Goal: Task Accomplishment & Management: Use online tool/utility

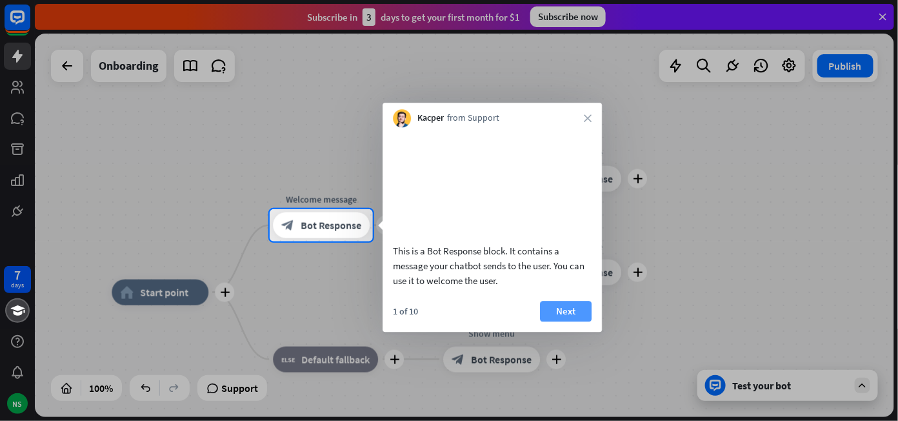
click at [577, 319] on button "Next" at bounding box center [566, 311] width 52 height 21
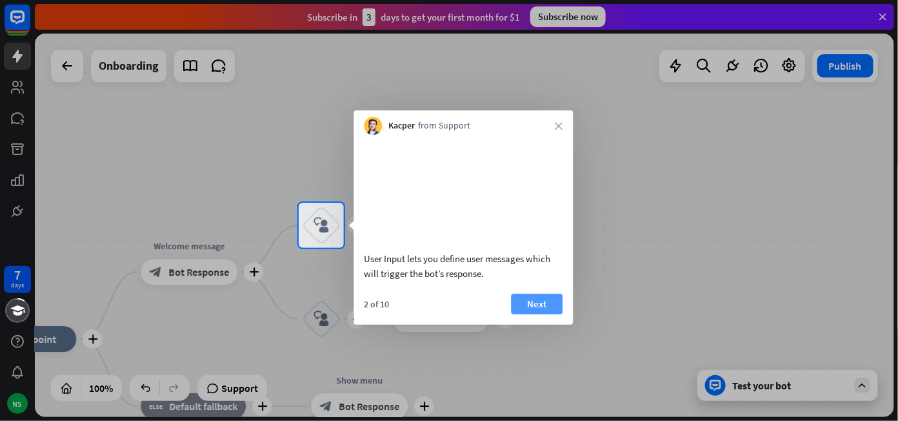
click at [540, 314] on button "Next" at bounding box center [537, 303] width 52 height 21
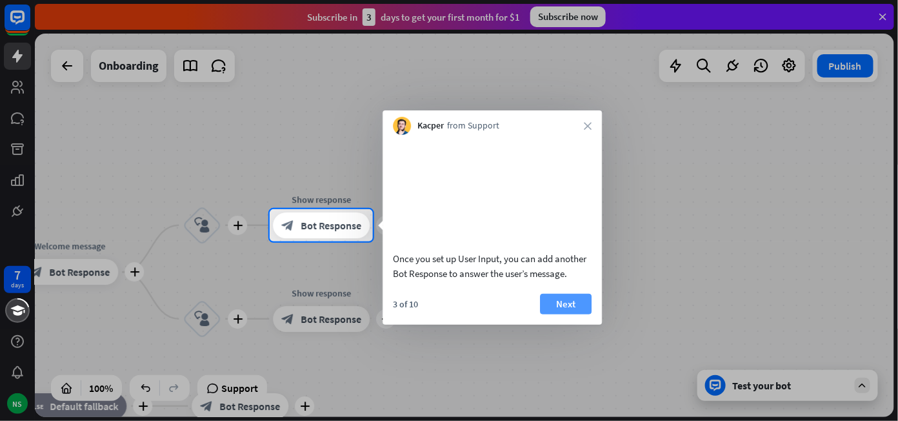
click at [558, 314] on button "Next" at bounding box center [566, 303] width 52 height 21
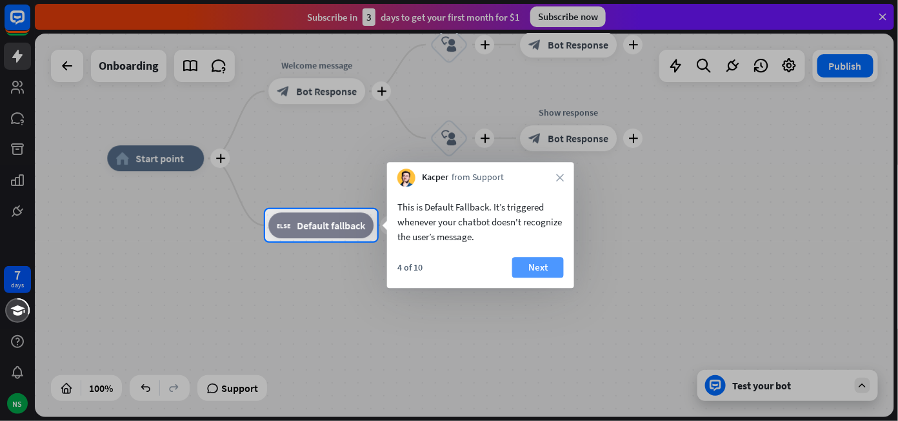
click at [545, 264] on button "Next" at bounding box center [538, 267] width 52 height 21
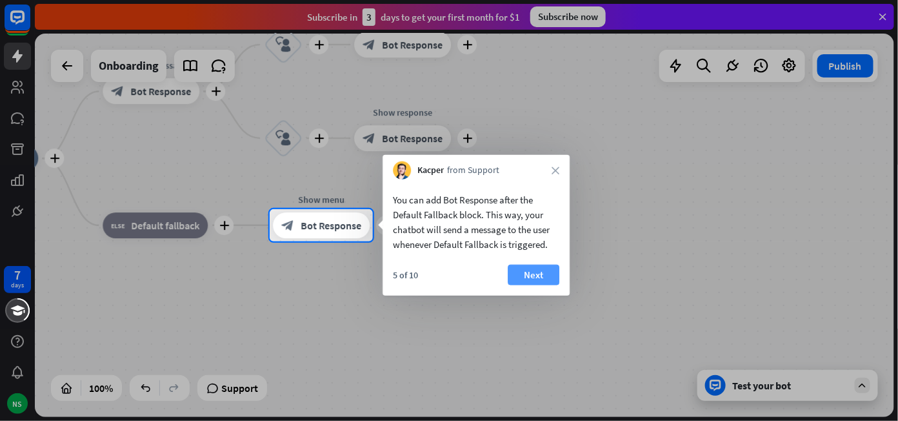
click at [531, 282] on button "Next" at bounding box center [534, 274] width 52 height 21
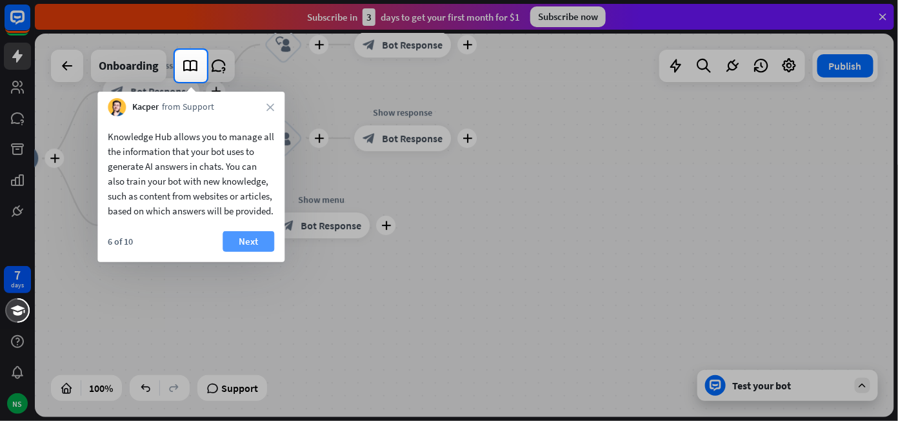
click at [240, 252] on button "Next" at bounding box center [249, 241] width 52 height 21
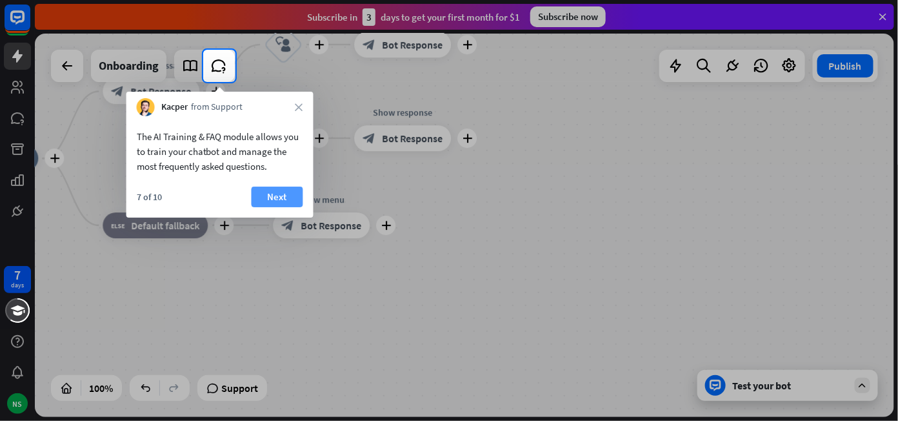
click at [264, 197] on button "Next" at bounding box center [278, 196] width 52 height 21
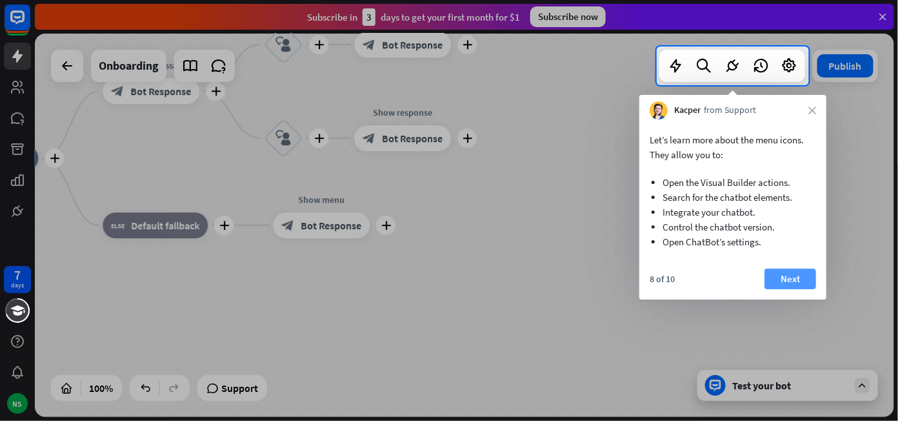
click at [800, 278] on button "Next" at bounding box center [790, 278] width 52 height 21
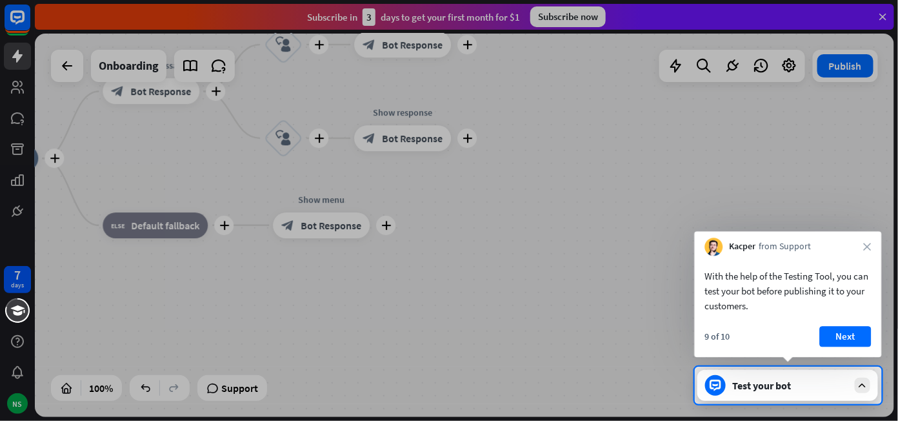
click at [861, 240] on div "Kacper from Support close" at bounding box center [788, 243] width 187 height 25
click at [865, 241] on div "Kacper from Support close" at bounding box center [788, 243] width 187 height 25
click at [868, 248] on icon "close" at bounding box center [868, 247] width 8 height 8
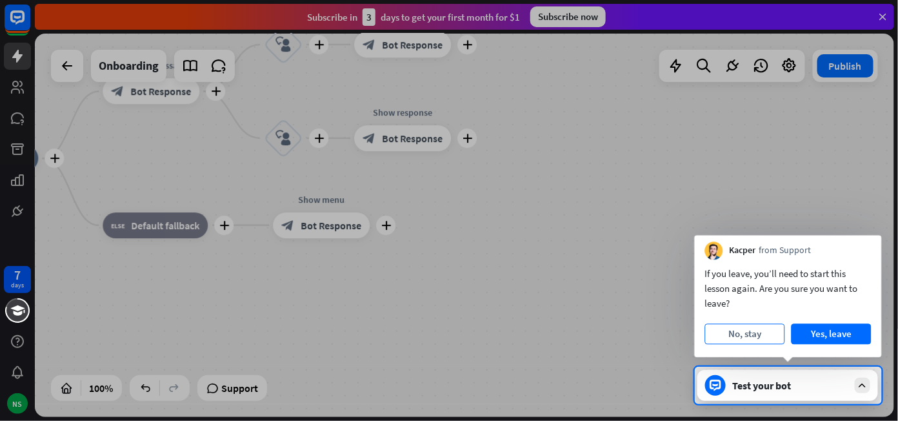
click at [778, 337] on button "No, stay" at bounding box center [745, 333] width 80 height 21
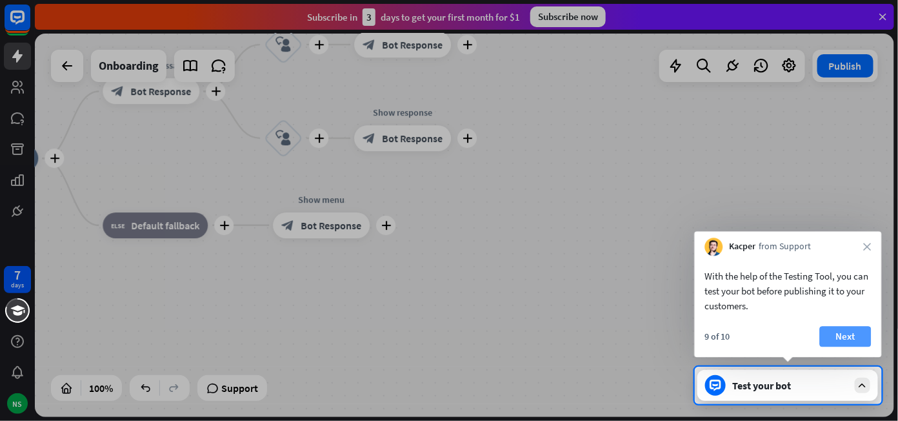
click at [837, 332] on button "Next" at bounding box center [846, 336] width 52 height 21
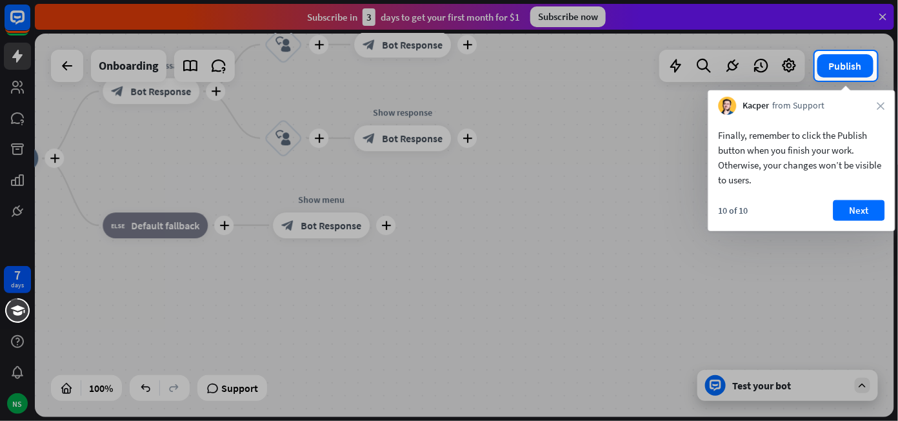
click at [866, 200] on div "Next" at bounding box center [859, 210] width 52 height 21
click at [862, 205] on button "Next" at bounding box center [859, 210] width 52 height 21
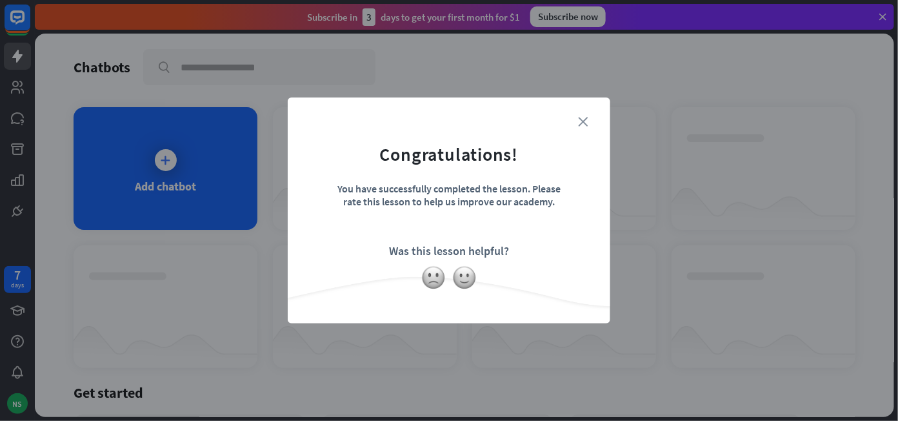
click at [585, 123] on icon "close" at bounding box center [583, 122] width 10 height 10
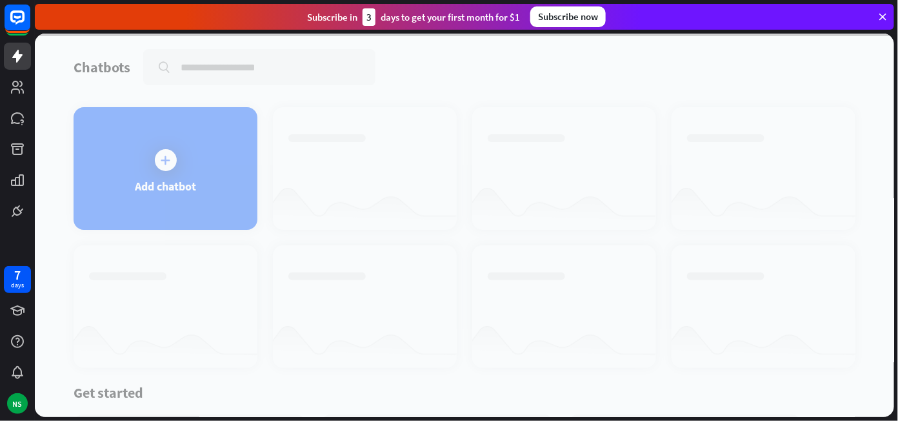
click at [153, 159] on div at bounding box center [464, 225] width 859 height 383
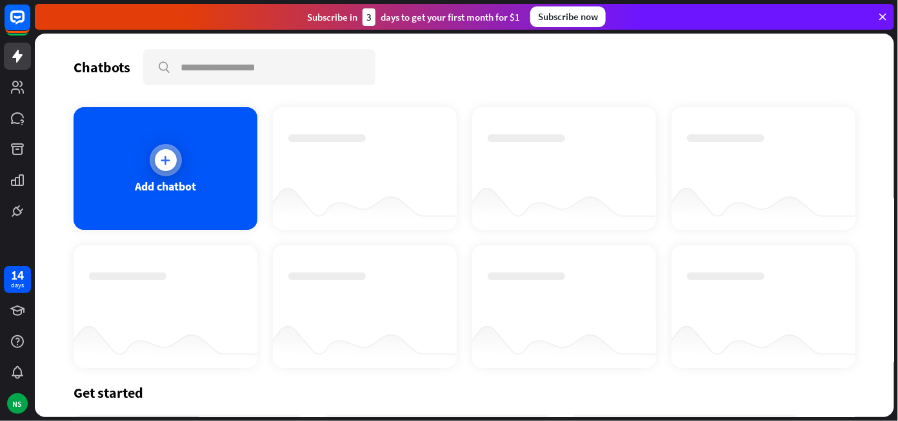
click at [166, 144] on div at bounding box center [166, 160] width 32 height 32
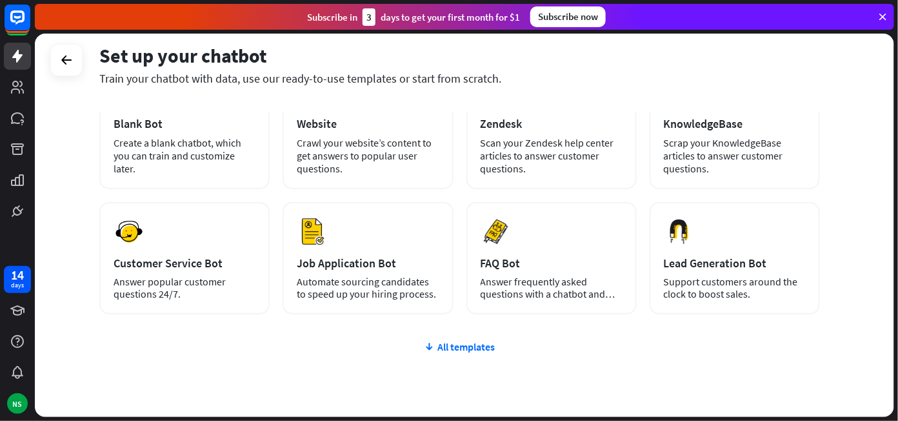
scroll to position [106, 0]
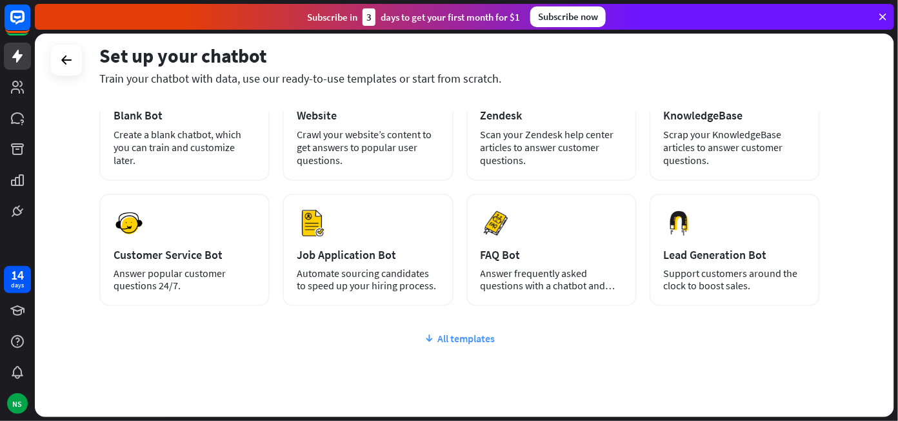
click at [442, 332] on div "All templates" at bounding box center [459, 338] width 720 height 13
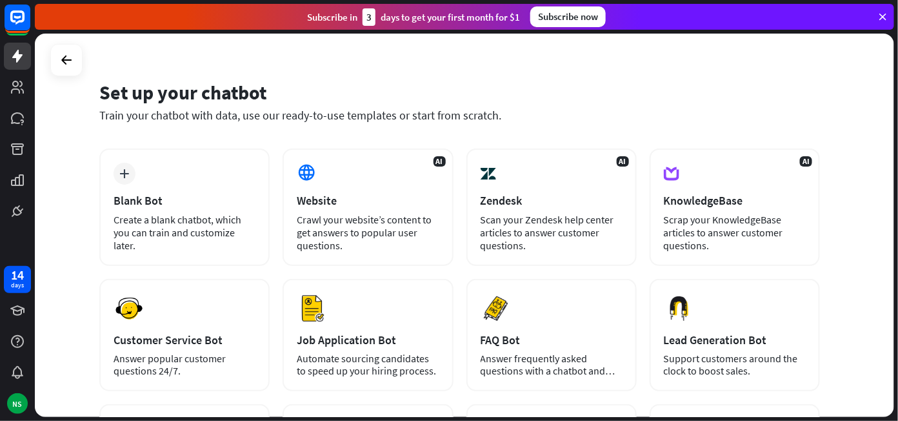
scroll to position [20, 0]
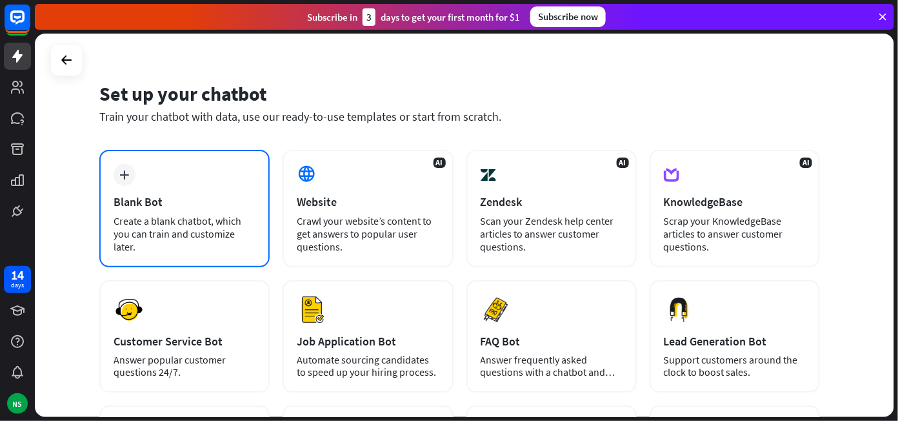
click at [135, 171] on div "plus Blank Bot Create a blank chatbot, which you can train and customize later." at bounding box center [184, 208] width 170 height 117
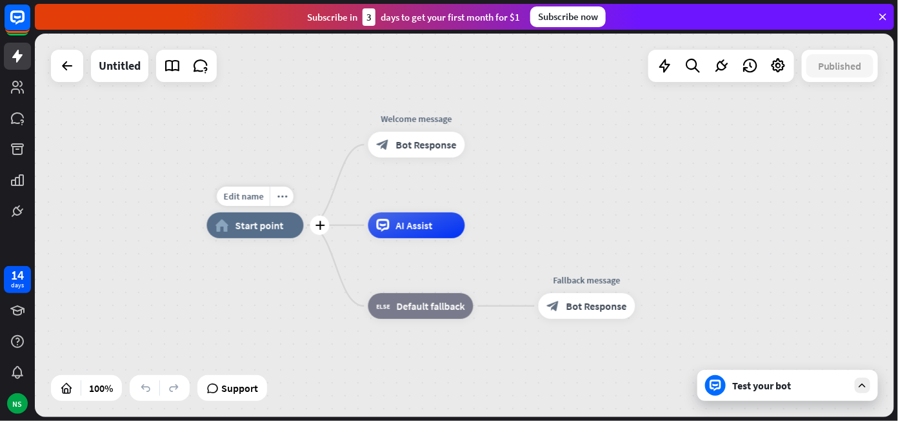
click at [260, 230] on span "Start point" at bounding box center [259, 225] width 48 height 13
click at [246, 204] on div "Edit name" at bounding box center [243, 195] width 53 height 19
type input "*****"
click at [59, 58] on div "***** home_2 Start point Welcome message block_bot_response Bot Response AI Ass…" at bounding box center [464, 225] width 859 height 383
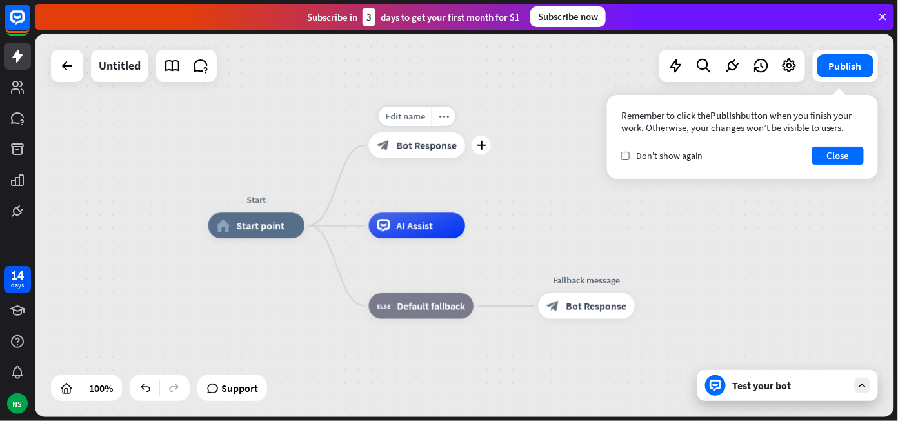
click at [432, 148] on span "Bot Response" at bounding box center [427, 145] width 61 height 13
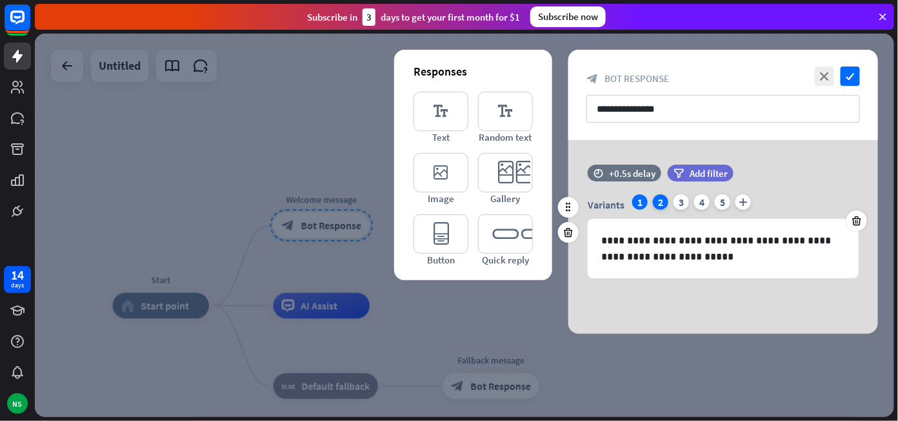
click at [665, 202] on div "2" at bounding box center [660, 201] width 15 height 15
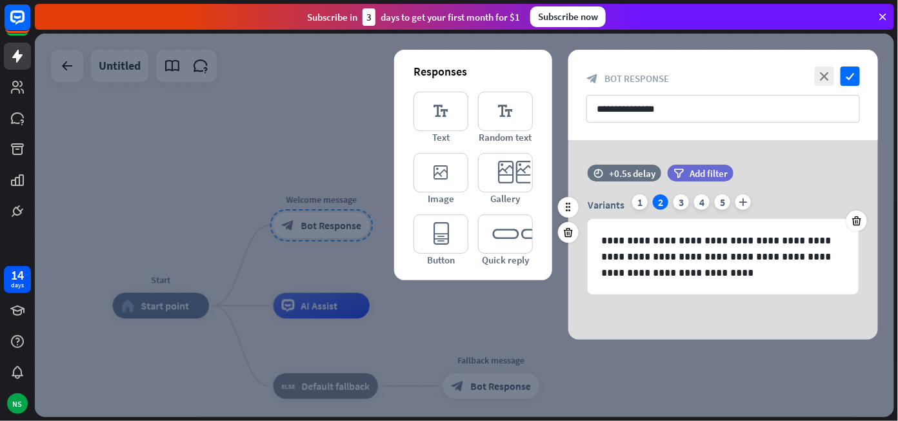
click at [688, 198] on div "Variants 1 2 3 4 5 plus" at bounding box center [723, 204] width 271 height 21
click at [680, 206] on div "3" at bounding box center [680, 201] width 15 height 15
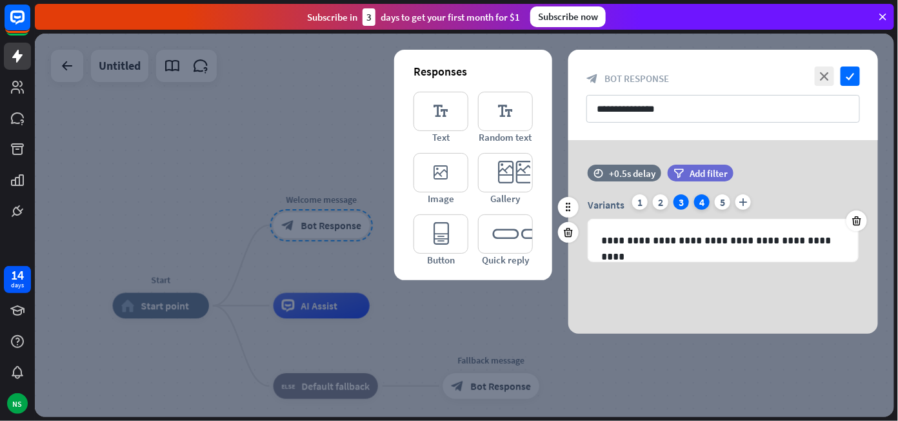
click at [699, 198] on div "4" at bounding box center [701, 201] width 15 height 15
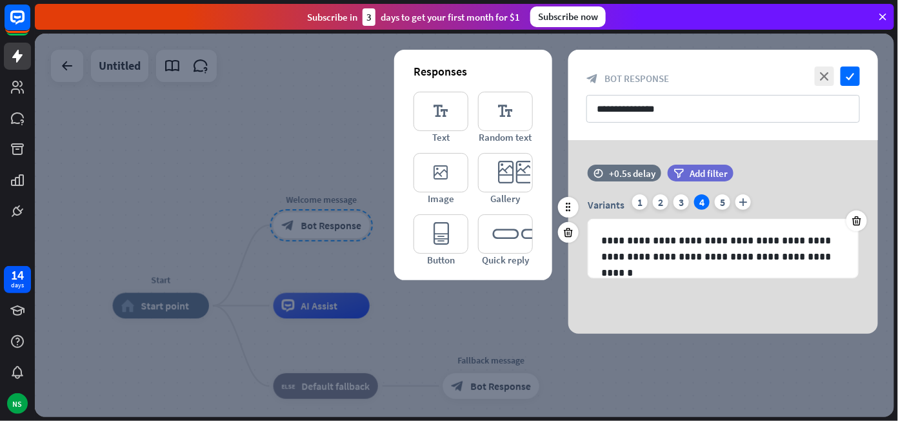
click at [729, 195] on div "Variants 1 2 3 4 5 plus" at bounding box center [723, 204] width 271 height 21
click at [723, 206] on div "5" at bounding box center [722, 201] width 15 height 15
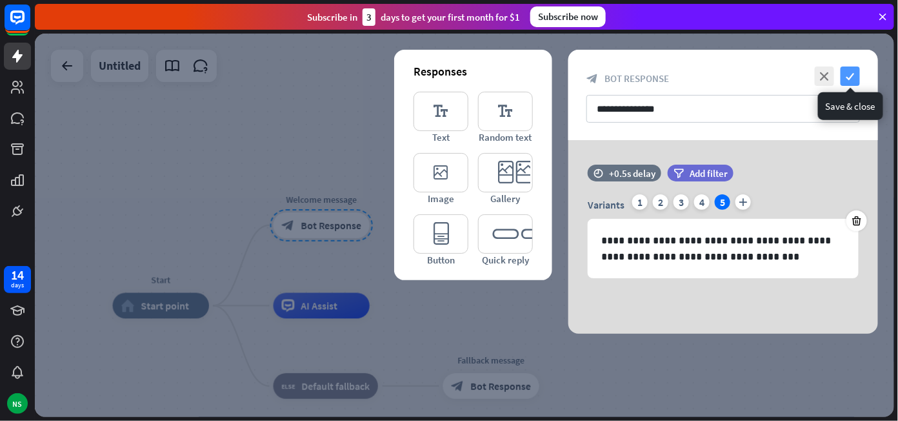
click at [844, 71] on icon "check" at bounding box center [849, 75] width 19 height 19
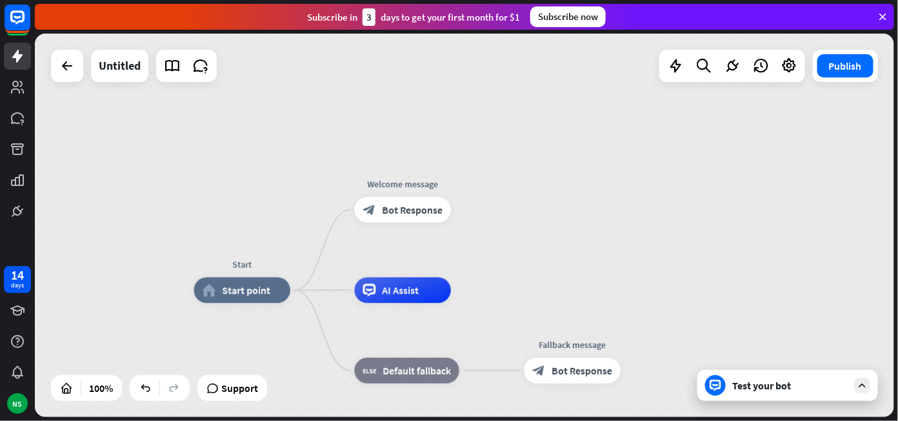
drag, startPoint x: 431, startPoint y: 230, endPoint x: 531, endPoint y: 204, distance: 102.8
click at [531, 204] on div "Start home_2 Start point Welcome message block_bot_response Bot Response AI Ass…" at bounding box center [464, 225] width 859 height 383
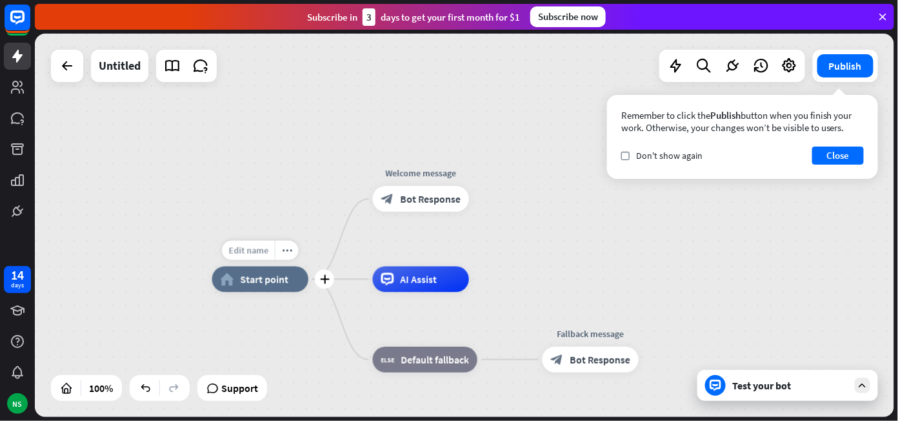
click at [263, 252] on span "Edit name" at bounding box center [248, 250] width 40 height 12
drag, startPoint x: 286, startPoint y: 252, endPoint x: 173, endPoint y: 231, distance: 115.5
click at [173, 231] on div "***** home_2 Start point Welcome message block_bot_response Bot Response AI Ass…" at bounding box center [464, 225] width 859 height 383
type input "*"
type input "*****"
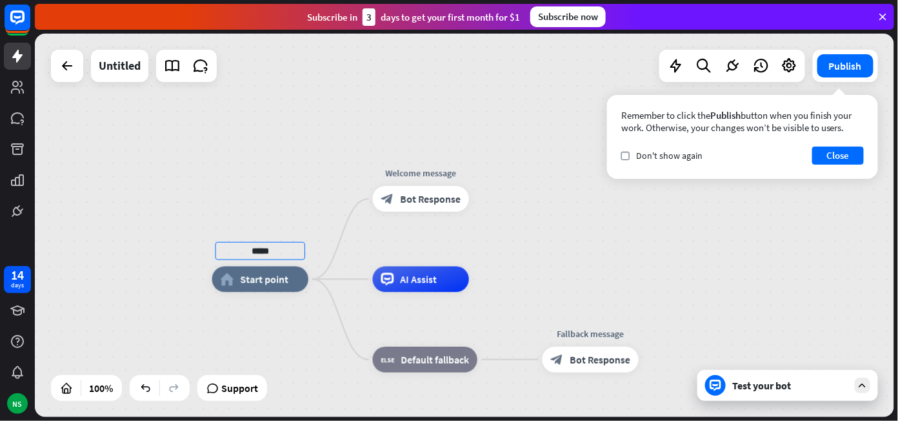
click at [314, 188] on div "***** home_2 Start point Welcome message block_bot_response Bot Response AI Ass…" at bounding box center [464, 225] width 859 height 383
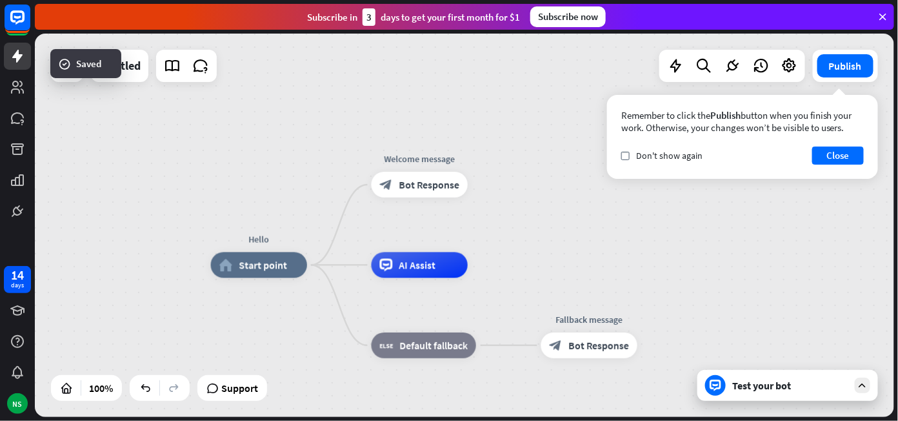
drag, startPoint x: 528, startPoint y: 261, endPoint x: 528, endPoint y: 241, distance: 20.0
click at [528, 241] on div "Hello home_2 Start point Welcome message block_bot_response Bot Response AI Ass…" at bounding box center [464, 225] width 859 height 383
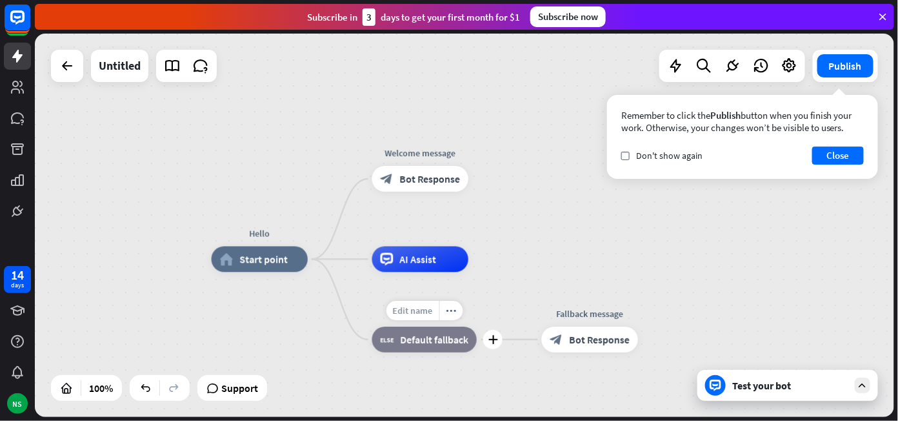
click at [417, 313] on span "Edit name" at bounding box center [413, 310] width 40 height 12
click at [419, 228] on span "Edit name" at bounding box center [408, 230] width 40 height 12
click at [578, 183] on div "Hello home_2 Start point Welcome message block_bot_response Bot Response AI Ass…" at bounding box center [464, 225] width 859 height 383
click at [786, 377] on div "Test your bot" at bounding box center [787, 385] width 181 height 31
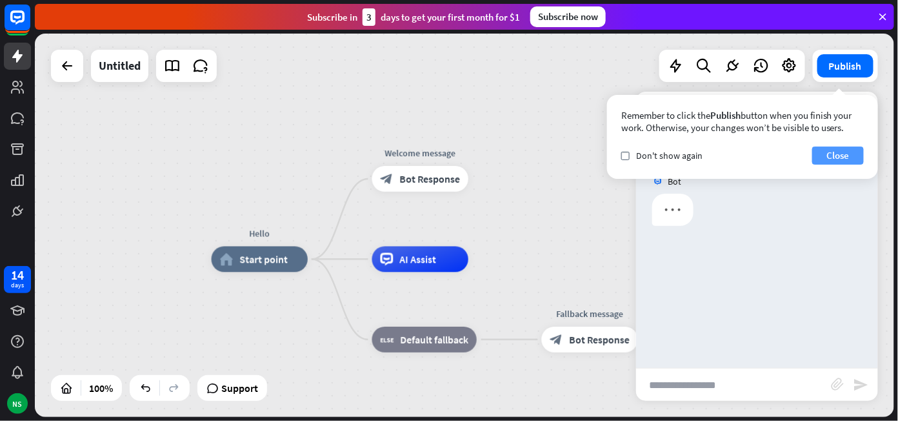
click at [841, 161] on button "Close" at bounding box center [838, 155] width 52 height 18
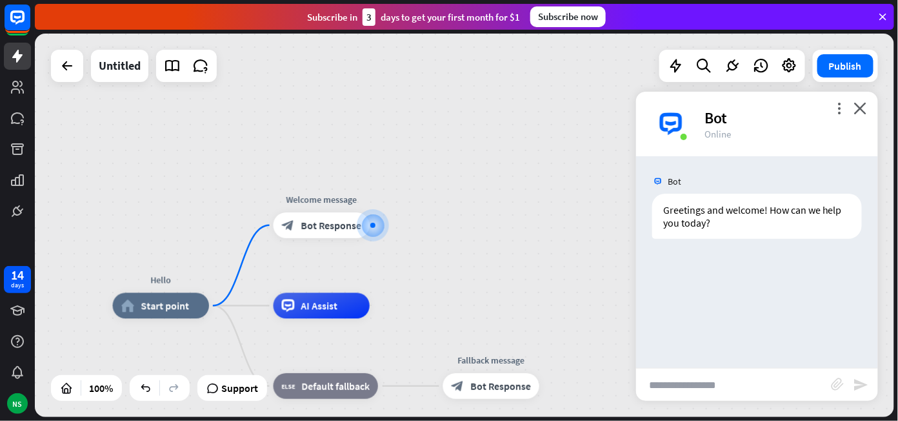
click at [706, 377] on input "text" at bounding box center [733, 384] width 195 height 32
type input "*****"
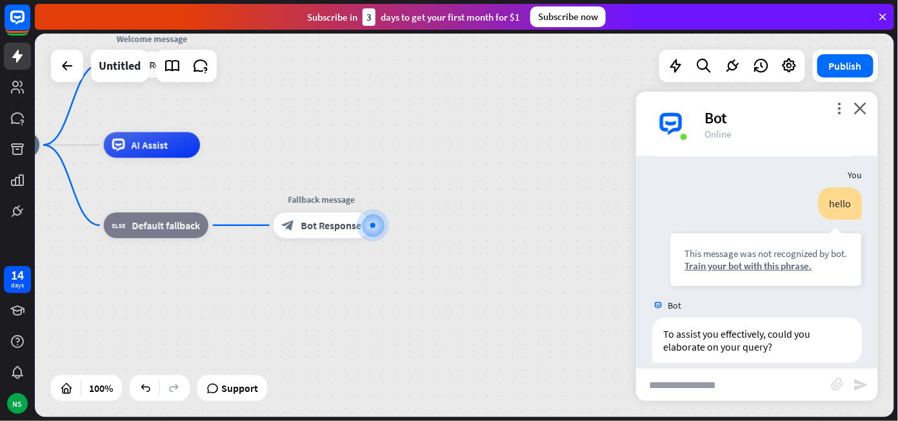
scroll to position [96, 0]
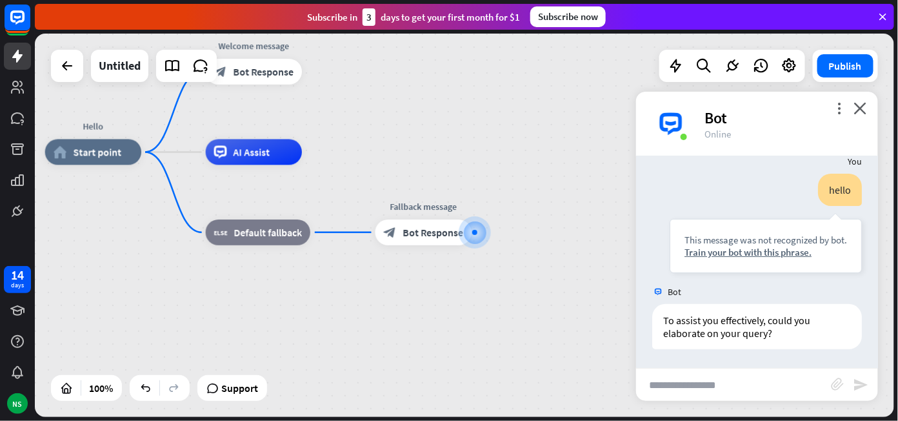
drag, startPoint x: 493, startPoint y: 305, endPoint x: 606, endPoint y: 310, distance: 113.0
click at [606, 310] on div "Hello home_2 Start point Welcome message block_bot_response Bot Response AI Ass…" at bounding box center [473, 343] width 856 height 382
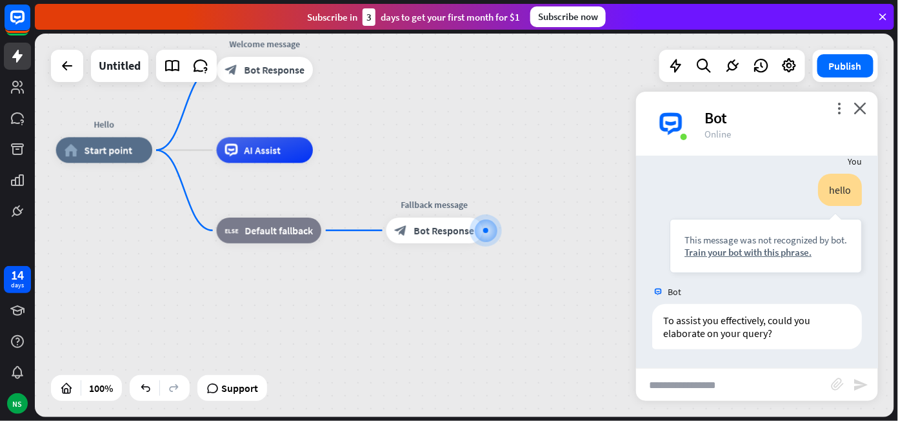
click at [550, 311] on div "Hello home_2 Start point Welcome message block_bot_response Bot Response AI Ass…" at bounding box center [484, 341] width 856 height 382
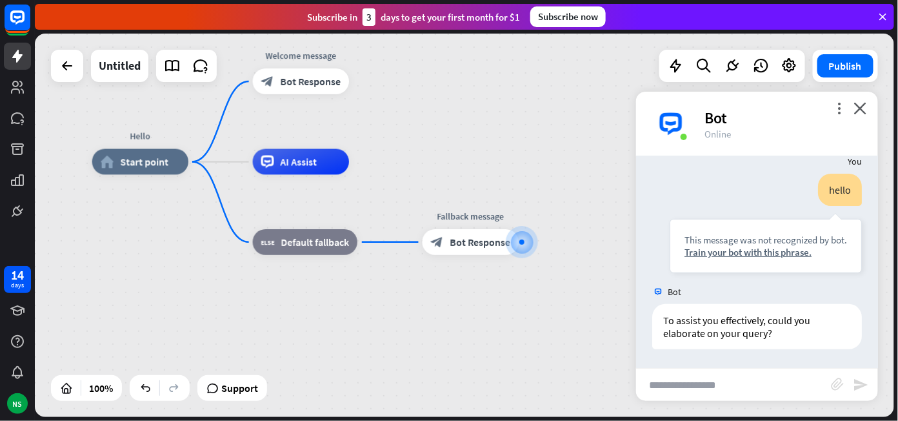
drag, startPoint x: 522, startPoint y: 305, endPoint x: 560, endPoint y: 319, distance: 39.8
click at [560, 319] on div "Hello home_2 Start point Welcome message block_bot_response Bot Response AI Ass…" at bounding box center [520, 353] width 856 height 382
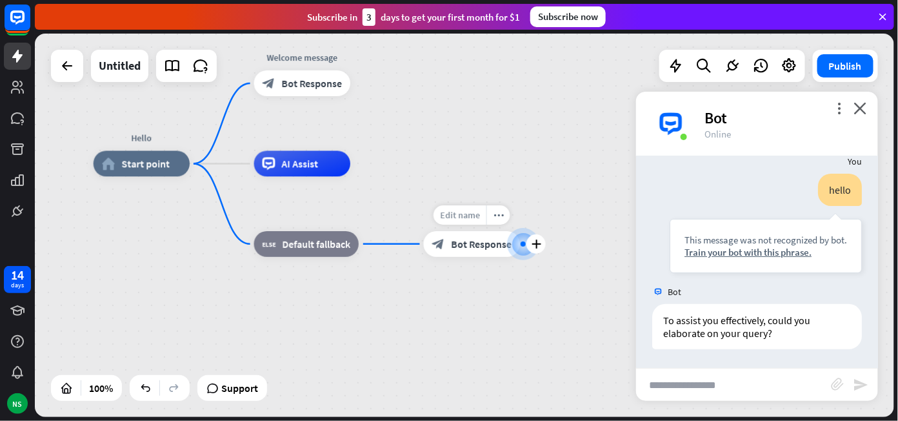
click at [470, 215] on span "Edit name" at bounding box center [460, 215] width 40 height 12
drag, startPoint x: 506, startPoint y: 211, endPoint x: 313, endPoint y: 232, distance: 193.4
click at [313, 232] on div "**********" at bounding box center [522, 355] width 856 height 382
type input "**********"
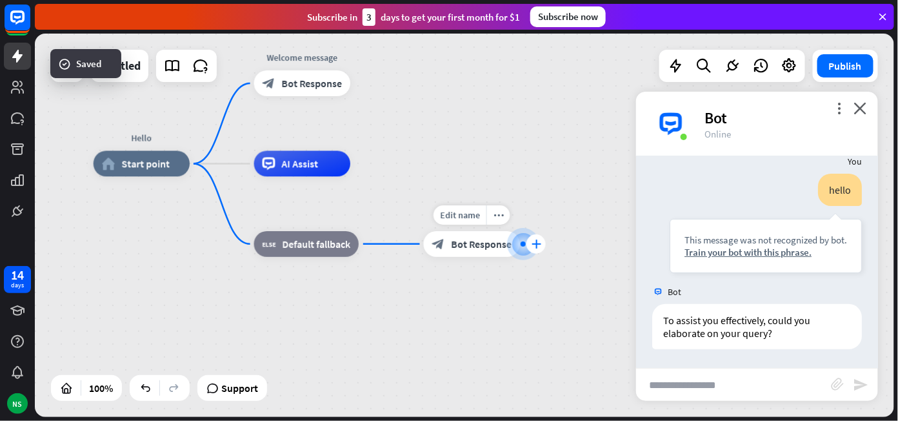
click at [539, 244] on icon "plus" at bounding box center [536, 243] width 10 height 9
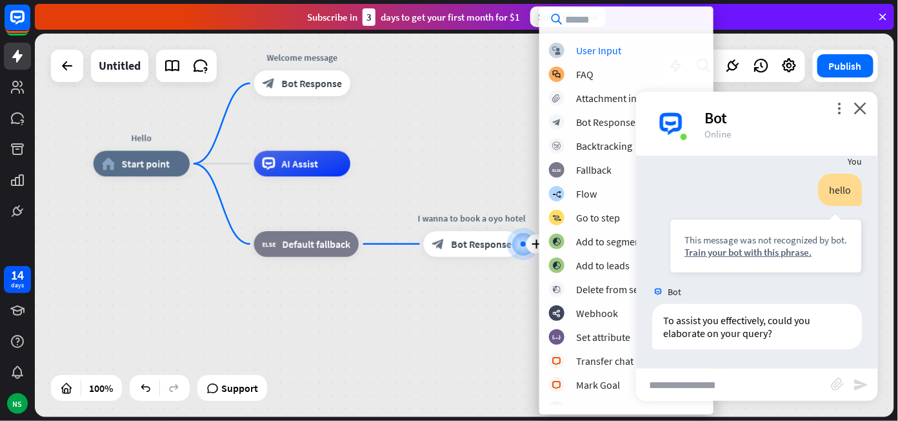
click at [453, 171] on div "Hello home_2 Start point Welcome message block_bot_response Bot Response AI Ass…" at bounding box center [522, 355] width 856 height 382
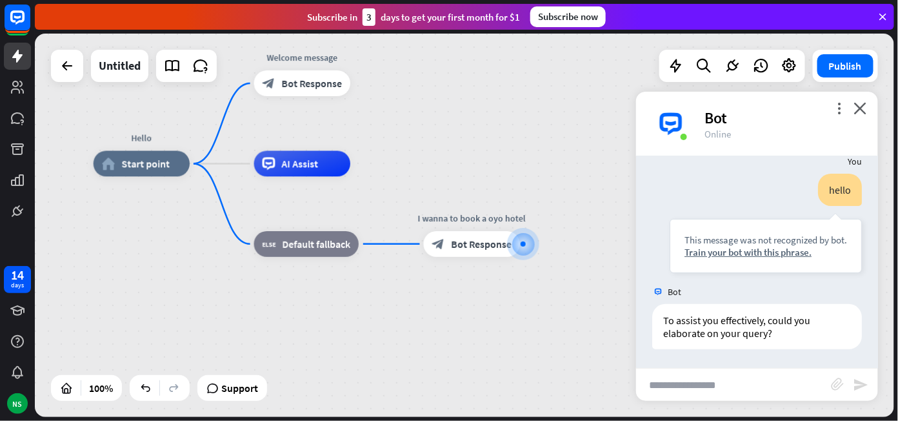
click at [682, 373] on input "text" at bounding box center [733, 384] width 195 height 32
type input "**"
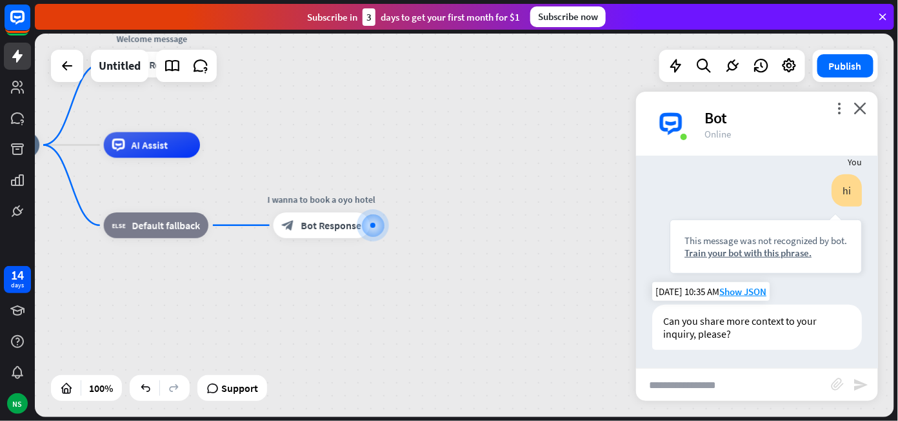
scroll to position [302, 0]
click at [719, 378] on input "text" at bounding box center [733, 384] width 195 height 32
type input "**********"
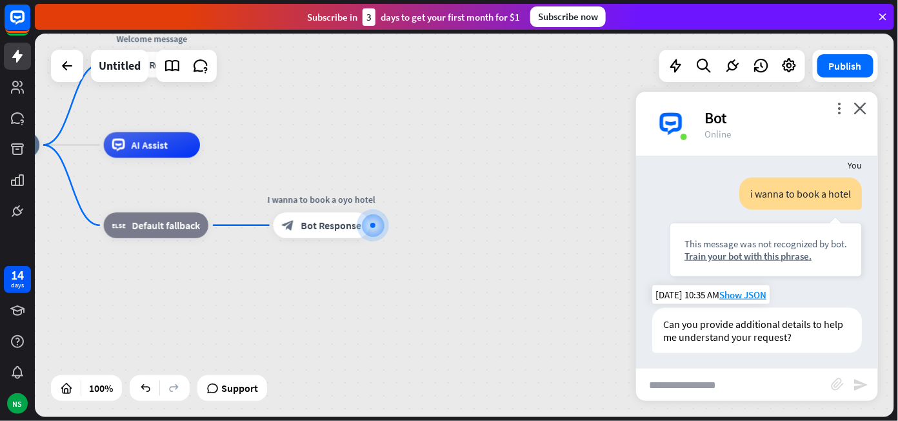
scroll to position [508, 0]
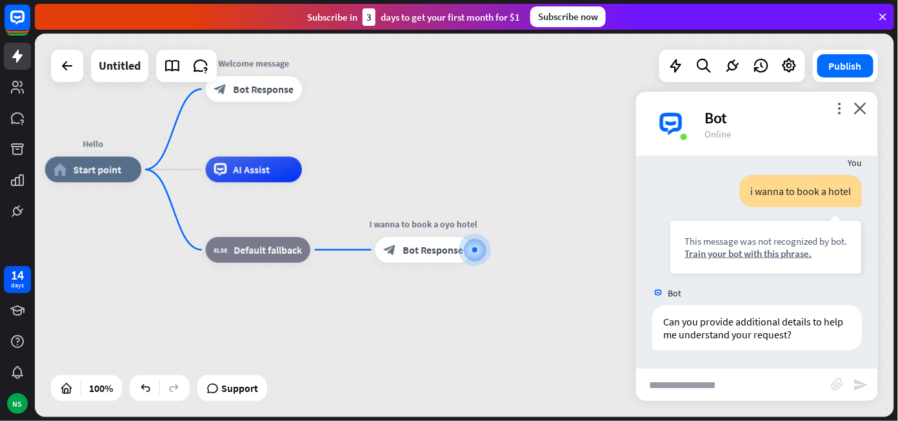
drag, startPoint x: 410, startPoint y: 263, endPoint x: 553, endPoint y: 292, distance: 146.0
click at [553, 292] on div "Hello home_2 Start point Welcome message block_bot_response Bot Response AI Ass…" at bounding box center [473, 361] width 856 height 382
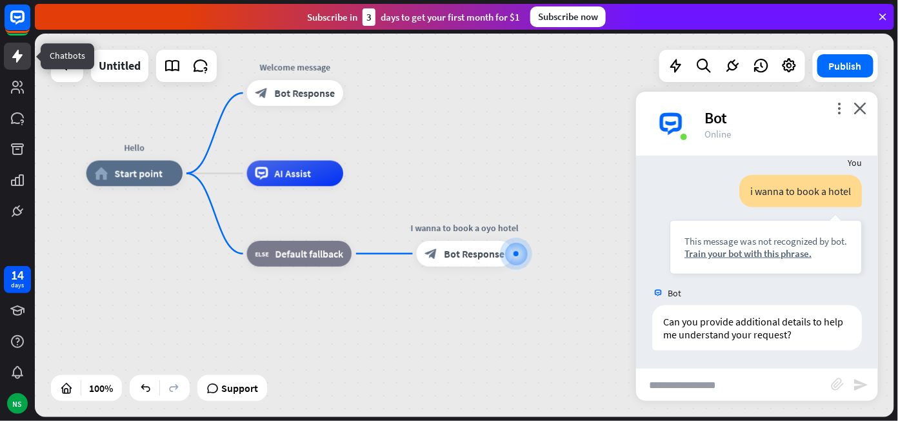
click at [18, 58] on icon at bounding box center [17, 56] width 10 height 13
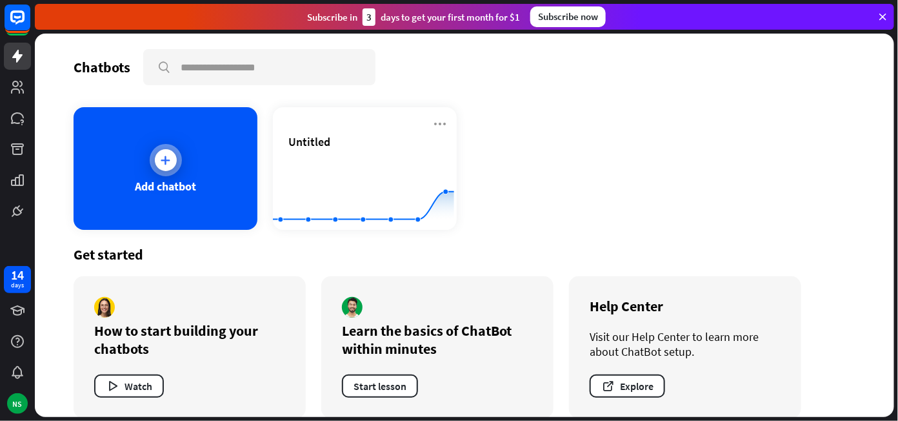
click at [168, 179] on div "Add chatbot" at bounding box center [165, 186] width 61 height 15
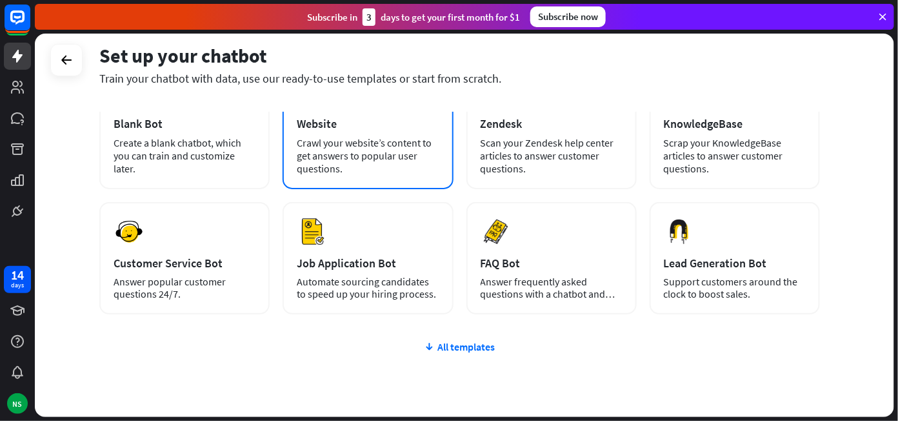
scroll to position [99, 0]
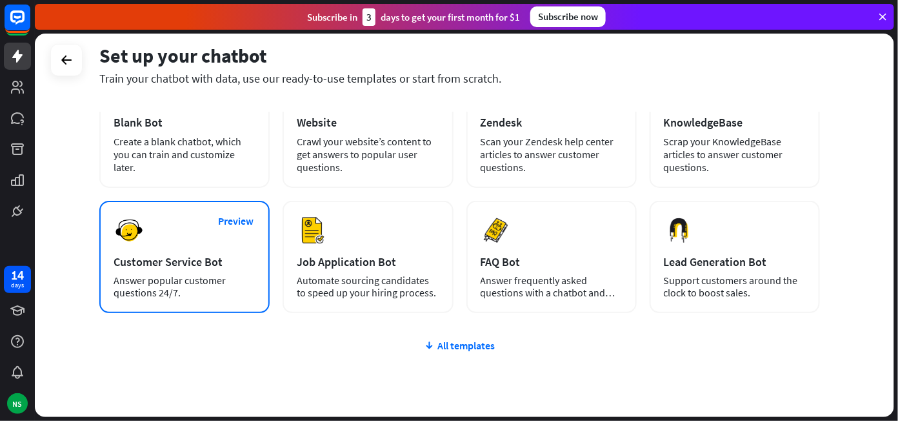
click at [213, 268] on div "Preview Customer Service Bot Answer popular customer questions 24/7." at bounding box center [184, 257] width 170 height 112
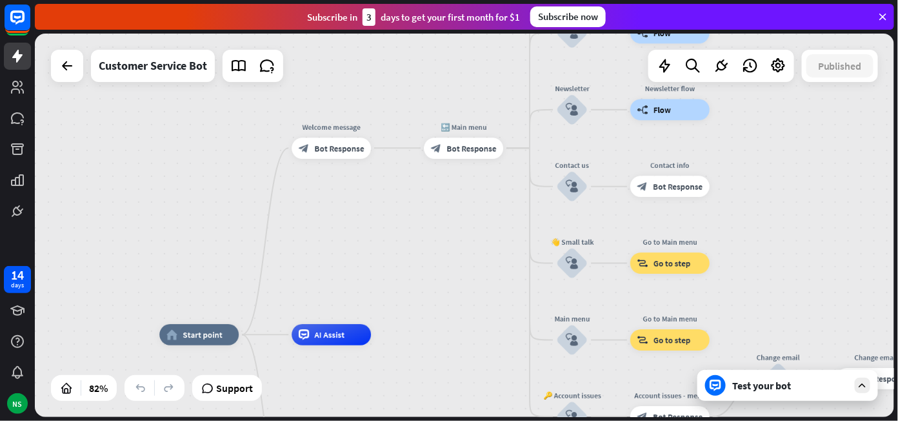
drag, startPoint x: 553, startPoint y: 263, endPoint x: 442, endPoint y: 359, distance: 147.2
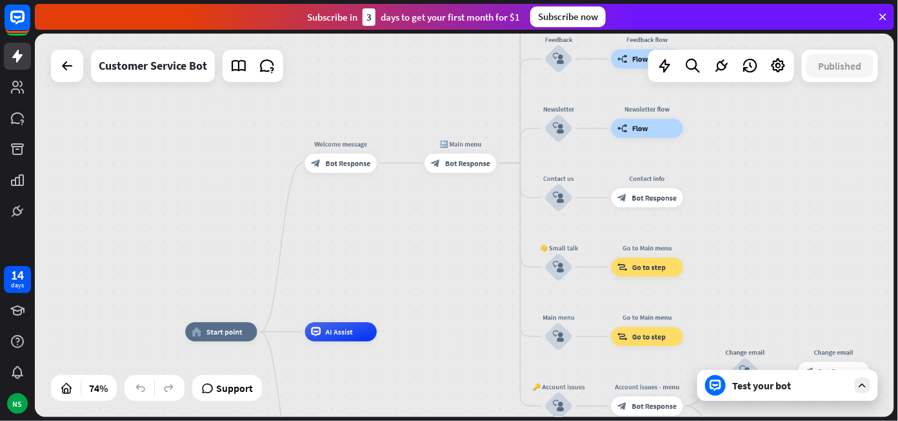
drag, startPoint x: 442, startPoint y: 359, endPoint x: 407, endPoint y: 217, distance: 146.9
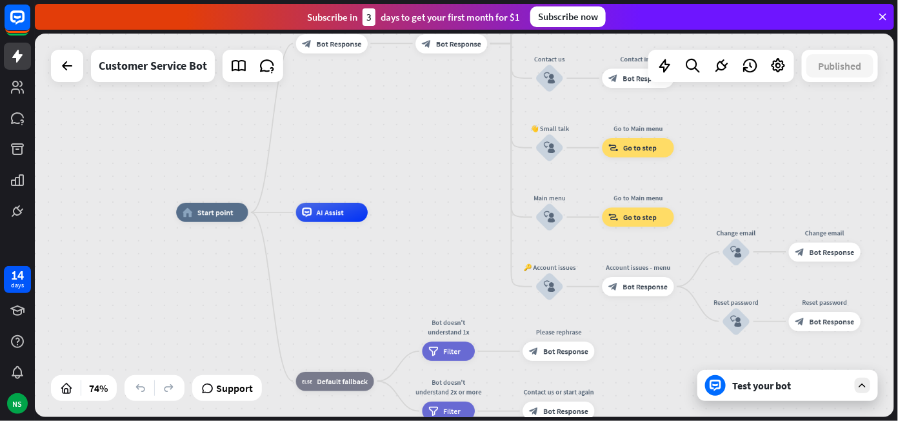
drag, startPoint x: 400, startPoint y: 237, endPoint x: 393, endPoint y: 118, distance: 119.5
click at [393, 118] on div "home_2 Start point Welcome message block_bot_response Bot Response 🔙 Main menu …" at bounding box center [464, 225] width 859 height 383
click at [797, 386] on div "Test your bot" at bounding box center [790, 385] width 116 height 13
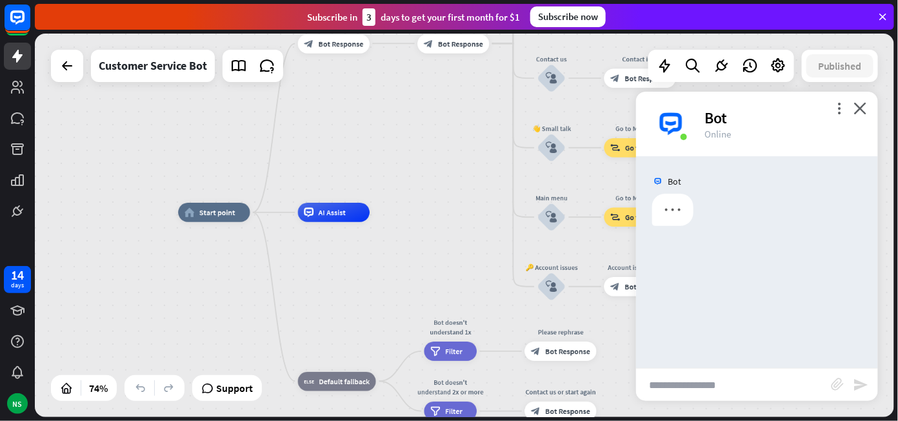
click at [726, 381] on input "text" at bounding box center [733, 384] width 195 height 32
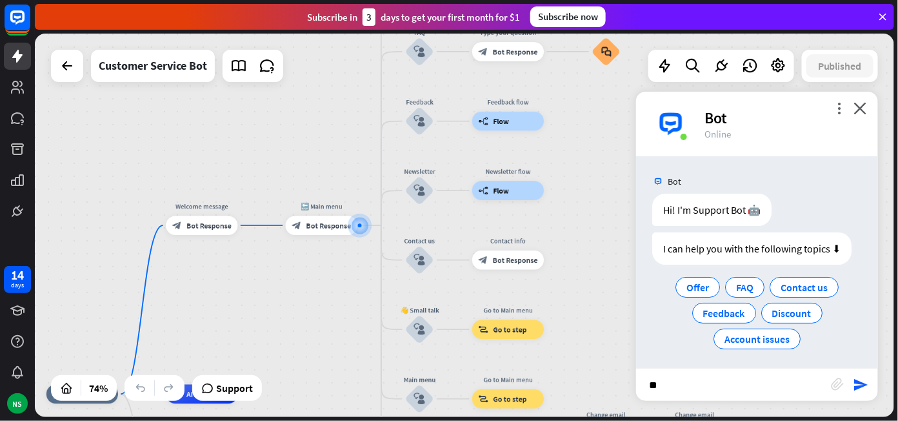
scroll to position [3, 0]
type input "*"
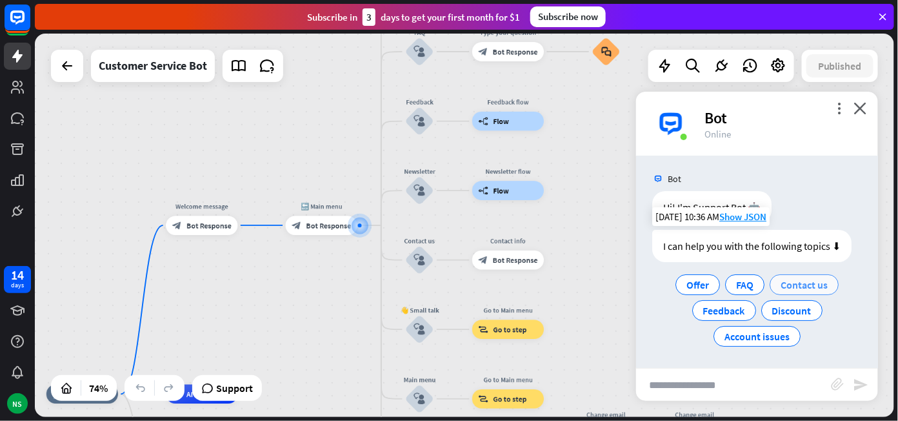
click at [794, 281] on span "Contact us" at bounding box center [803, 284] width 47 height 13
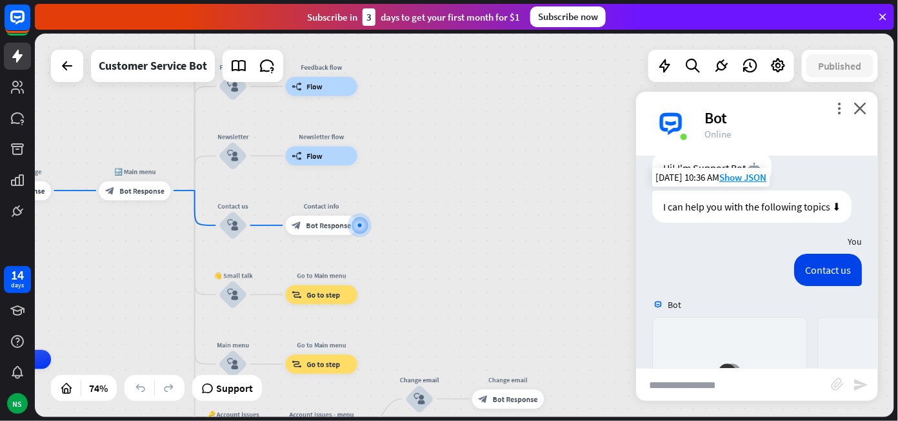
scroll to position [264, 0]
